Goal: Transaction & Acquisition: Obtain resource

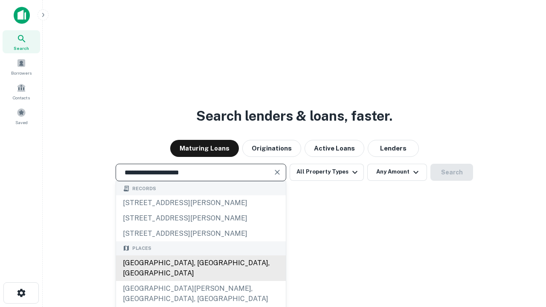
click at [200, 281] on div "[GEOGRAPHIC_DATA], [GEOGRAPHIC_DATA], [GEOGRAPHIC_DATA]" at bounding box center [201, 268] width 170 height 26
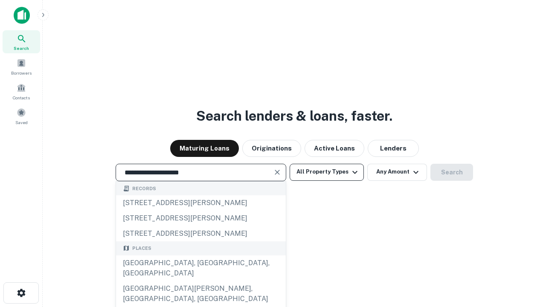
click at [327, 172] on button "All Property Types" at bounding box center [327, 172] width 74 height 17
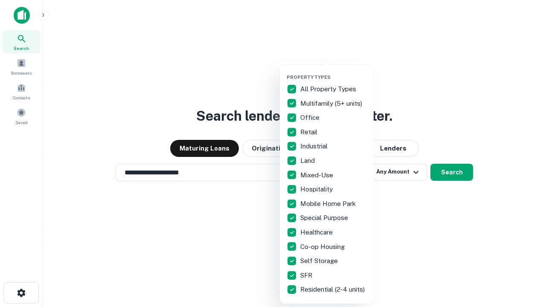
type input "**********"
click at [333, 72] on button "button" at bounding box center [334, 72] width 94 height 0
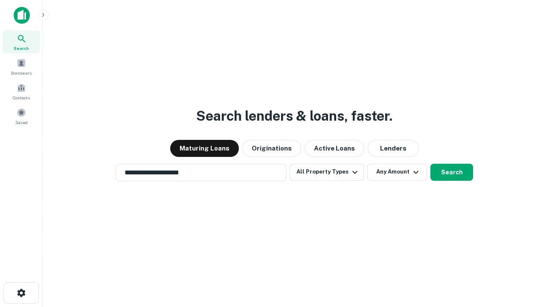
scroll to position [13, 0]
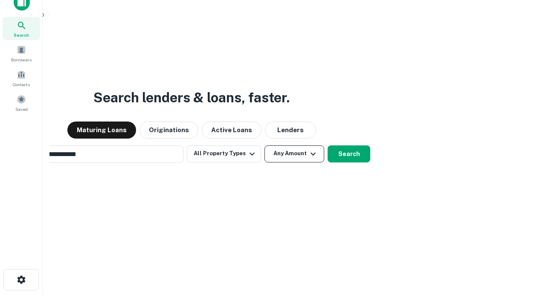
click at [264, 145] on button "Any Amount" at bounding box center [294, 153] width 60 height 17
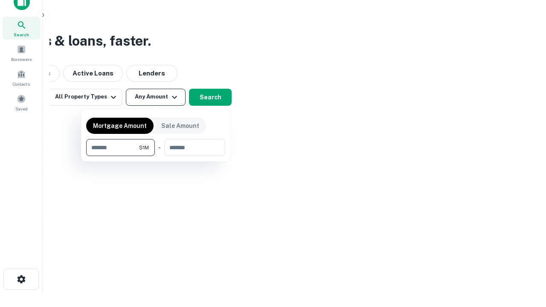
type input "*******"
click at [156, 156] on button "button" at bounding box center [155, 156] width 139 height 0
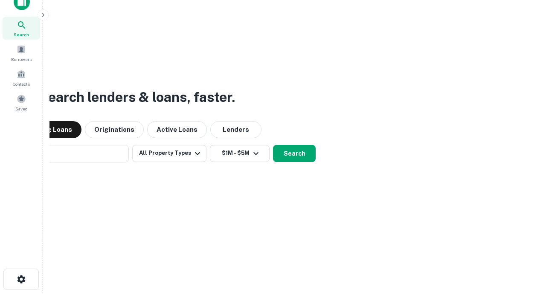
scroll to position [13, 0]
click at [273, 145] on button "Search" at bounding box center [294, 153] width 43 height 17
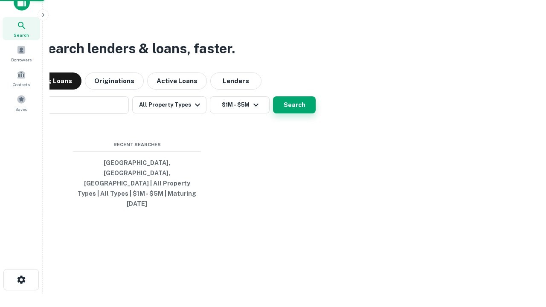
scroll to position [14, 0]
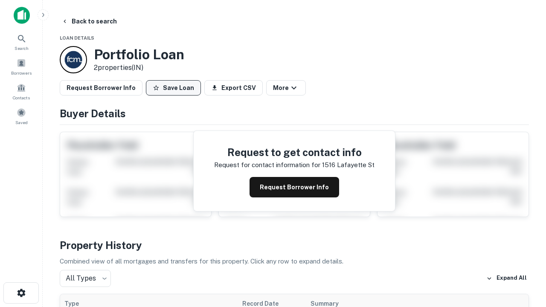
click at [173, 88] on button "Save Loan" at bounding box center [173, 87] width 55 height 15
click at [175, 88] on button "Save Loan" at bounding box center [173, 87] width 55 height 15
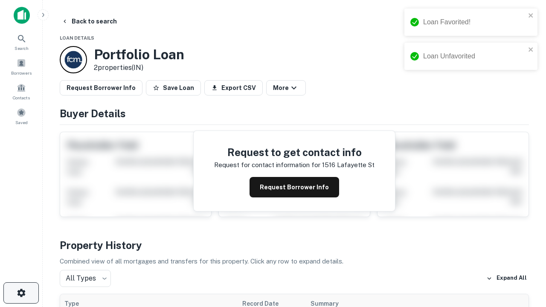
click at [21, 293] on icon "button" at bounding box center [21, 293] width 10 height 10
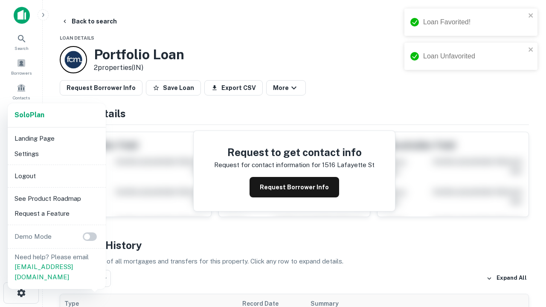
click at [56, 176] on li "Logout" at bounding box center [56, 175] width 91 height 15
